Goal: Go to known website: Go to known website

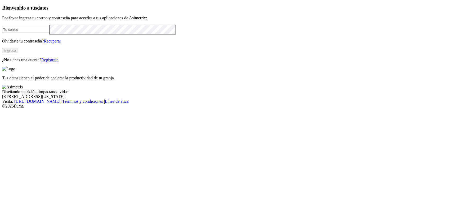
type input "[PERSON_NAME][EMAIL_ADDRESS][DOMAIN_NAME]"
click at [18, 53] on button "Ingresa" at bounding box center [10, 51] width 16 height 6
